Goal: Transaction & Acquisition: Book appointment/travel/reservation

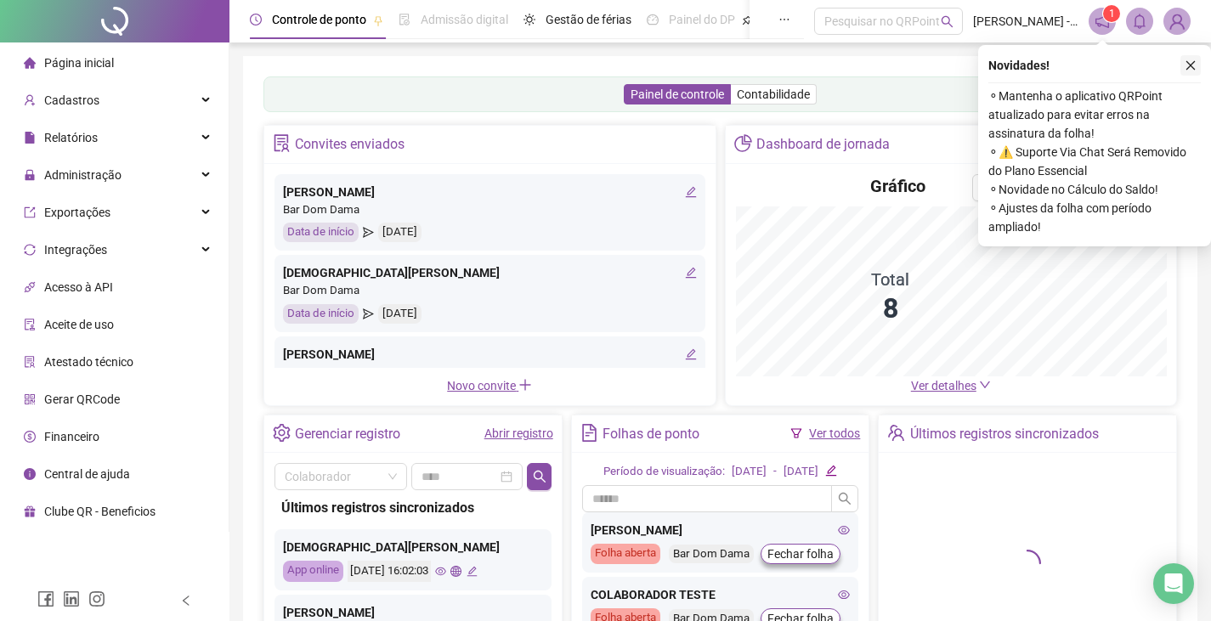
click at [1191, 65] on icon "close" at bounding box center [1191, 65] width 12 height 12
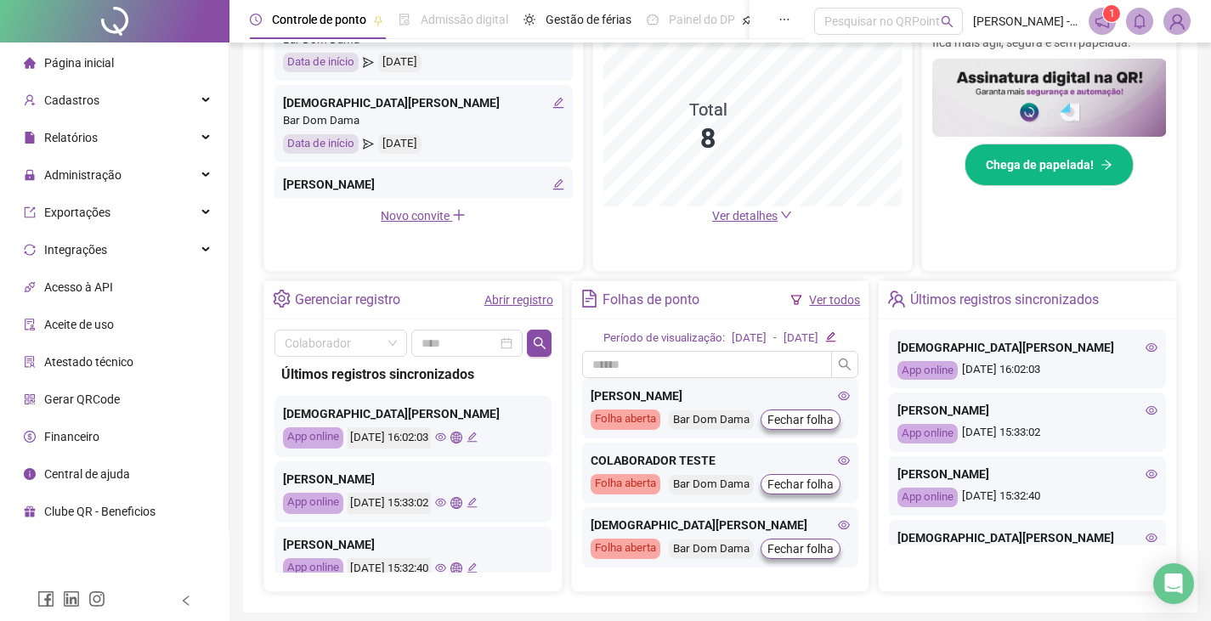
click at [446, 437] on icon "eye" at bounding box center [440, 437] width 11 height 8
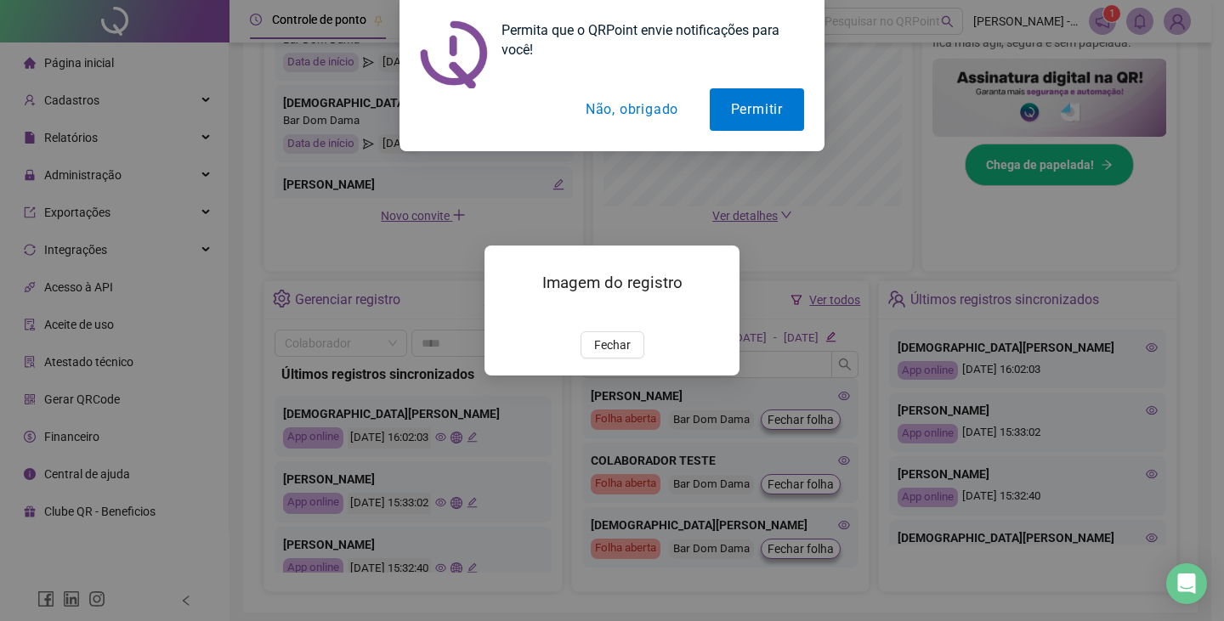
click at [658, 105] on button "Não, obrigado" at bounding box center [631, 109] width 135 height 42
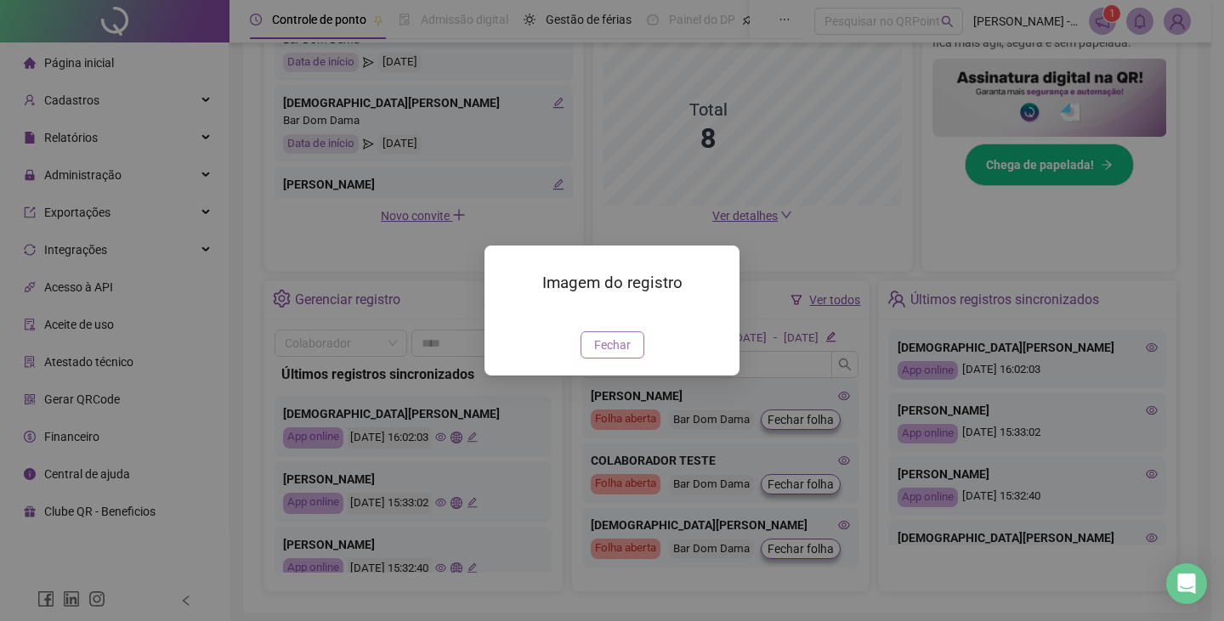
click at [628, 354] on span "Fechar" at bounding box center [612, 345] width 37 height 19
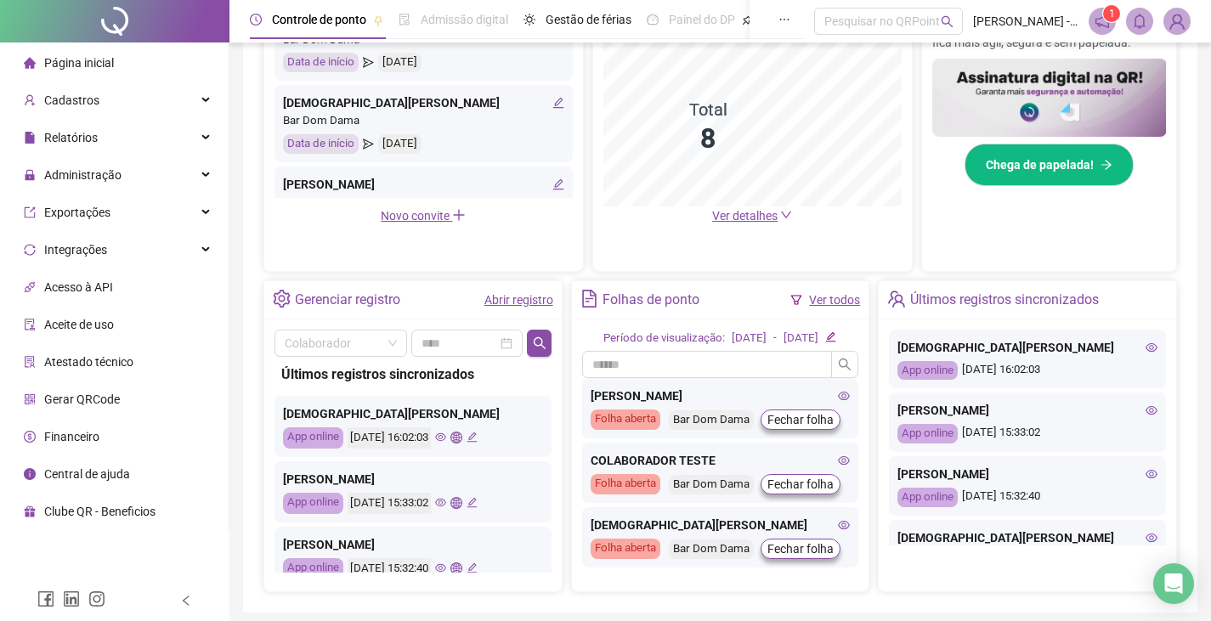
click at [478, 439] on icon "edit" at bounding box center [472, 437] width 11 height 11
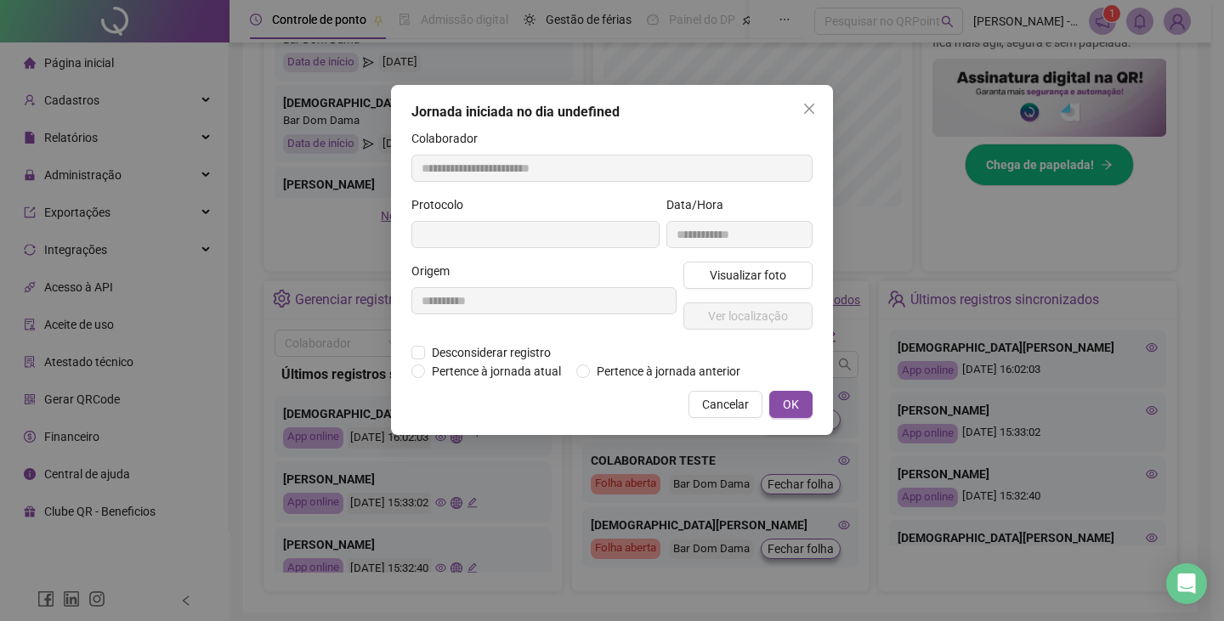
type input "**********"
click at [786, 416] on button "OK" at bounding box center [790, 404] width 43 height 27
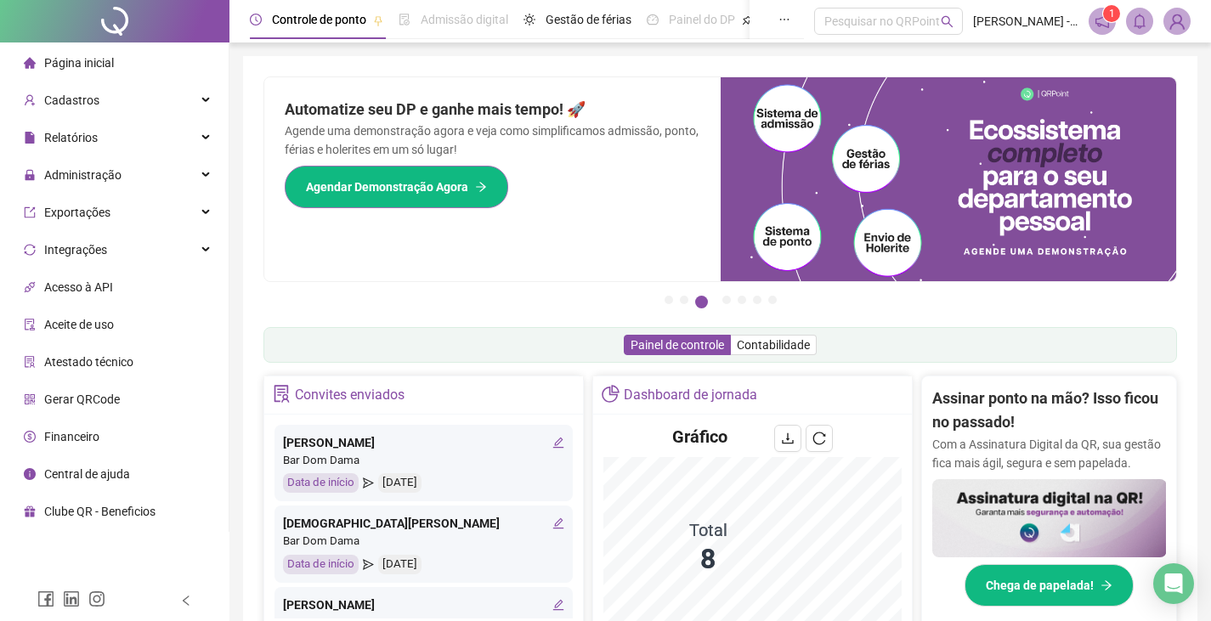
click at [437, 193] on span "Agendar Demonstração Agora" at bounding box center [387, 187] width 162 height 19
